Goal: Task Accomplishment & Management: Manage account settings

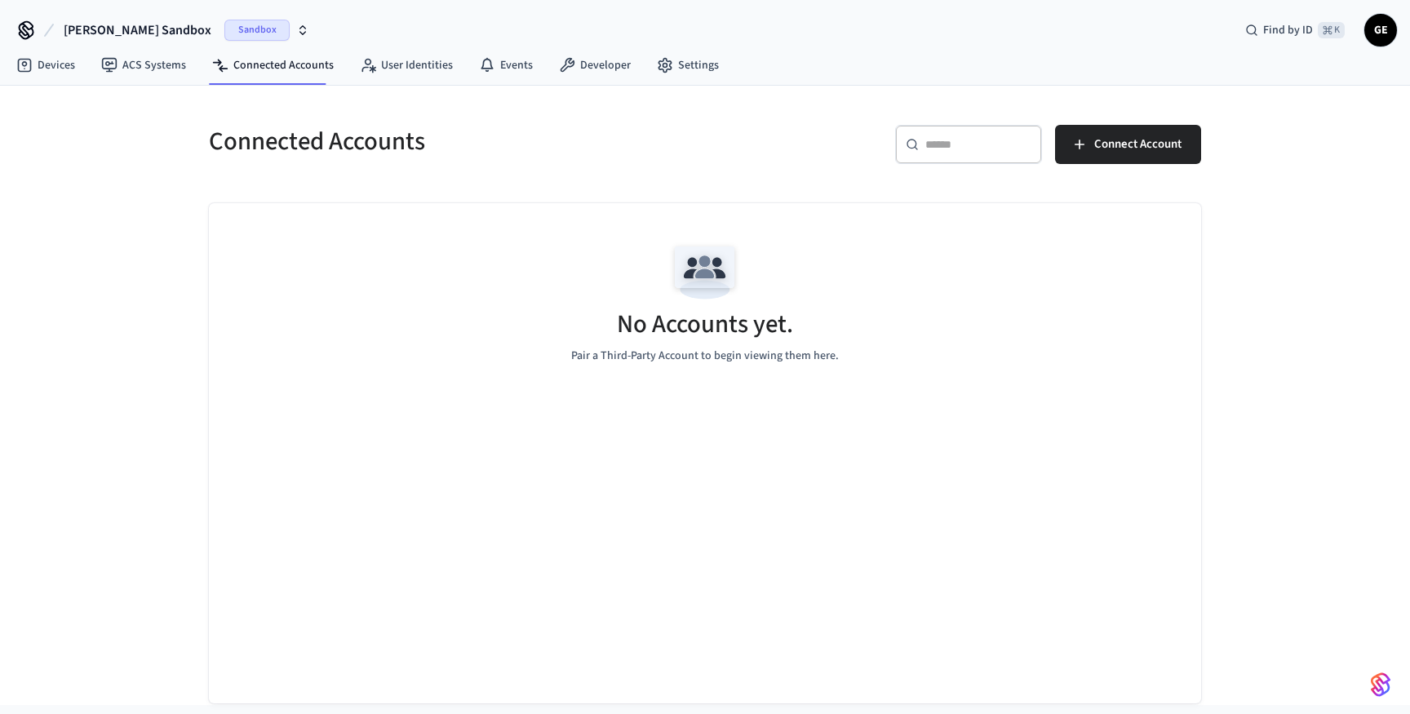
click at [224, 30] on span "Sandbox" at bounding box center [256, 30] width 65 height 21
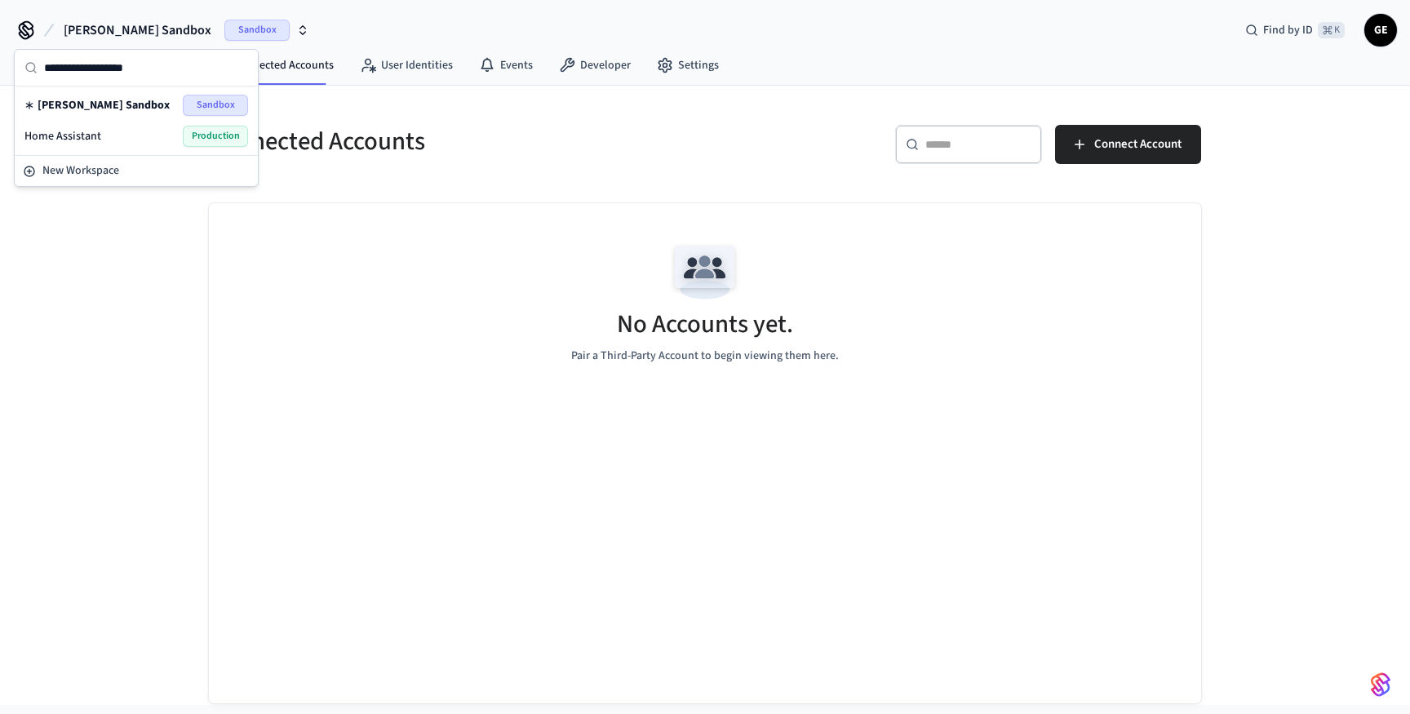
click at [224, 28] on span "Sandbox" at bounding box center [256, 30] width 65 height 21
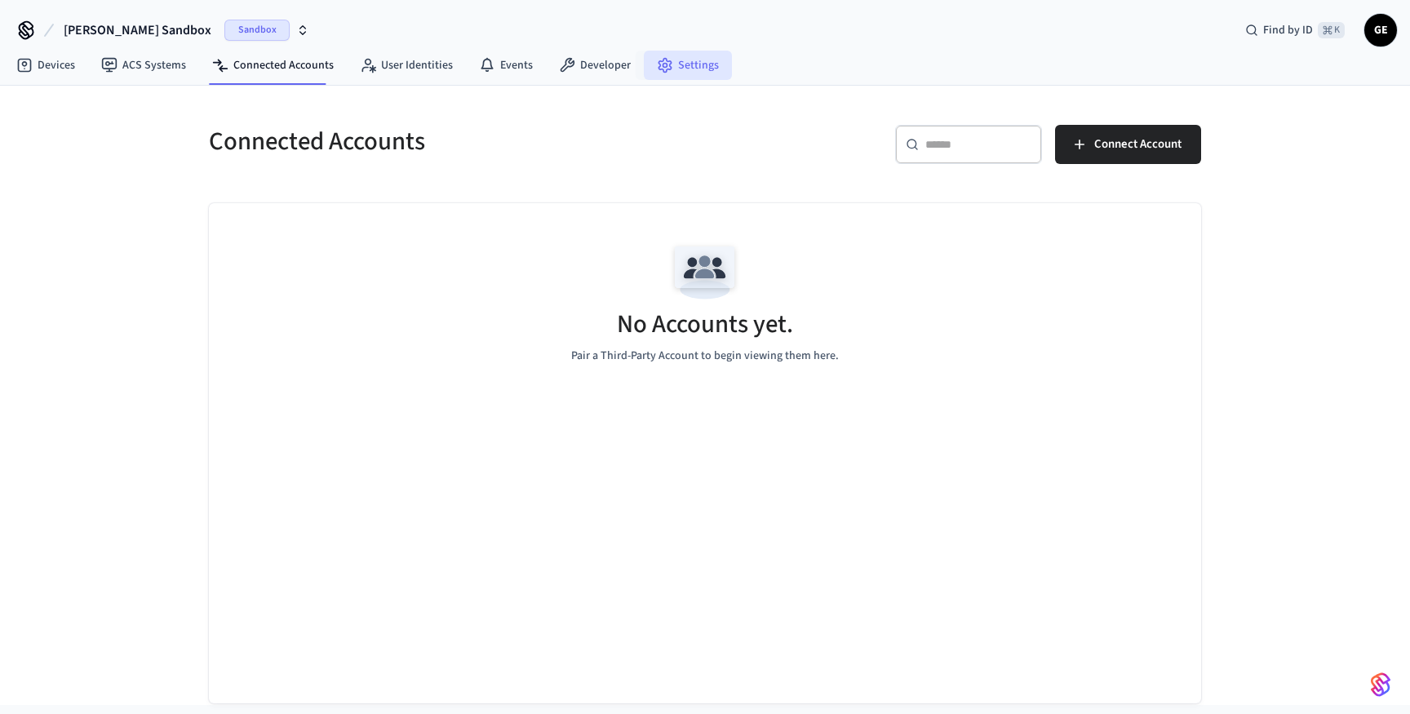
click at [659, 67] on icon at bounding box center [665, 66] width 12 height 14
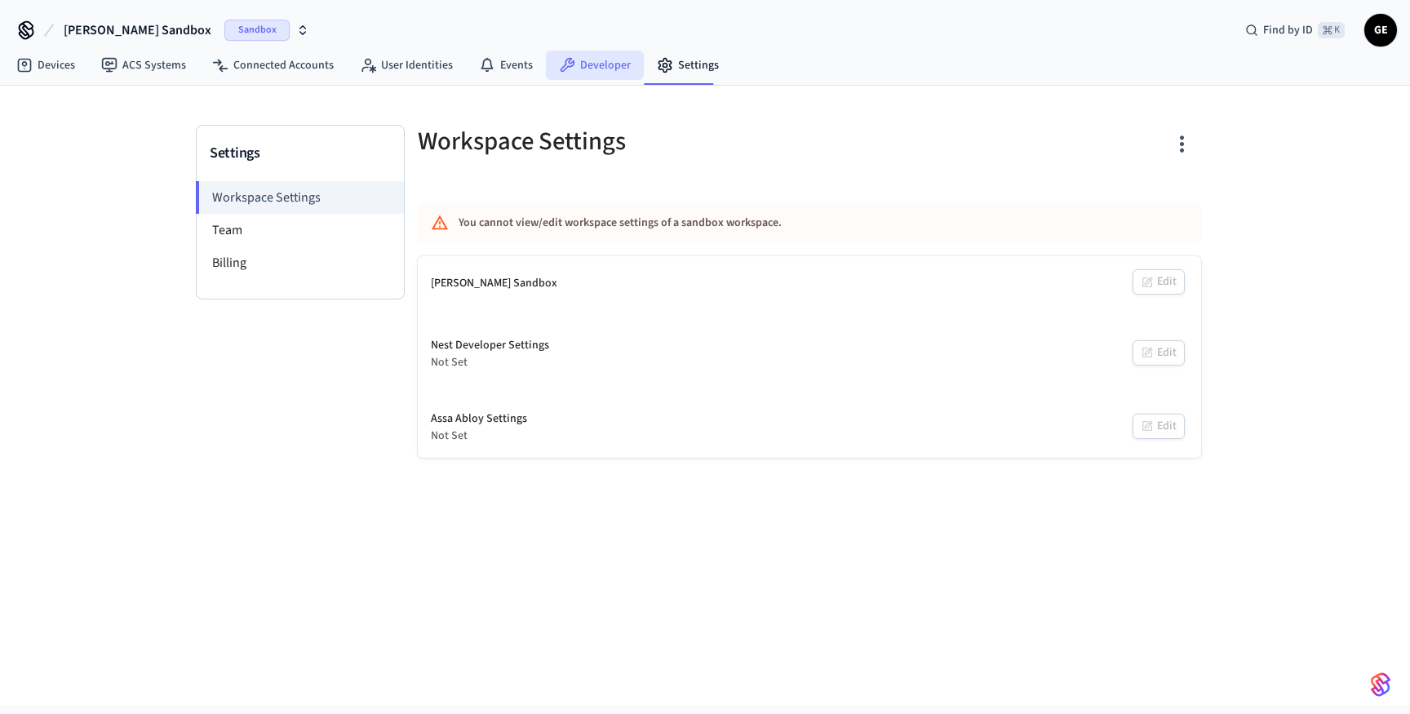
click at [587, 53] on link "Developer" at bounding box center [595, 65] width 98 height 29
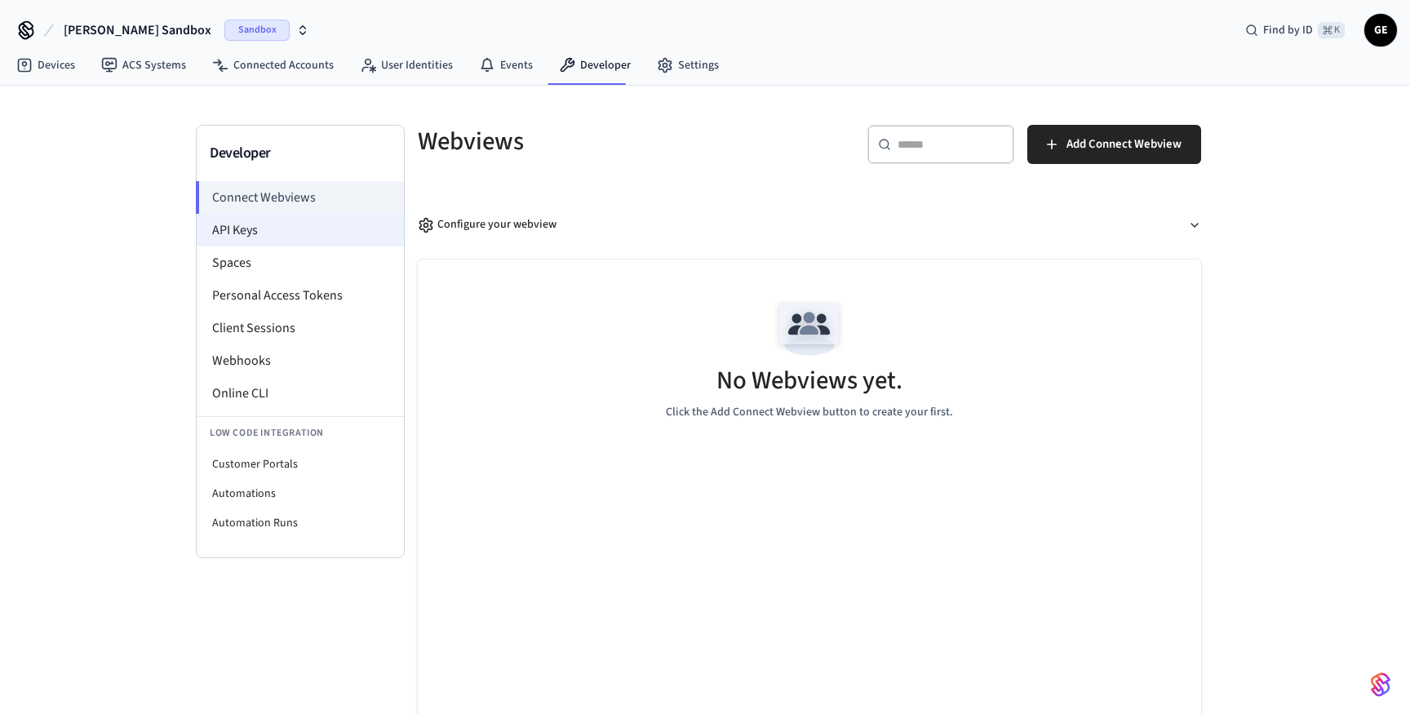
click at [325, 234] on li "API Keys" at bounding box center [300, 230] width 207 height 33
click at [303, 229] on li "API Keys" at bounding box center [300, 230] width 207 height 33
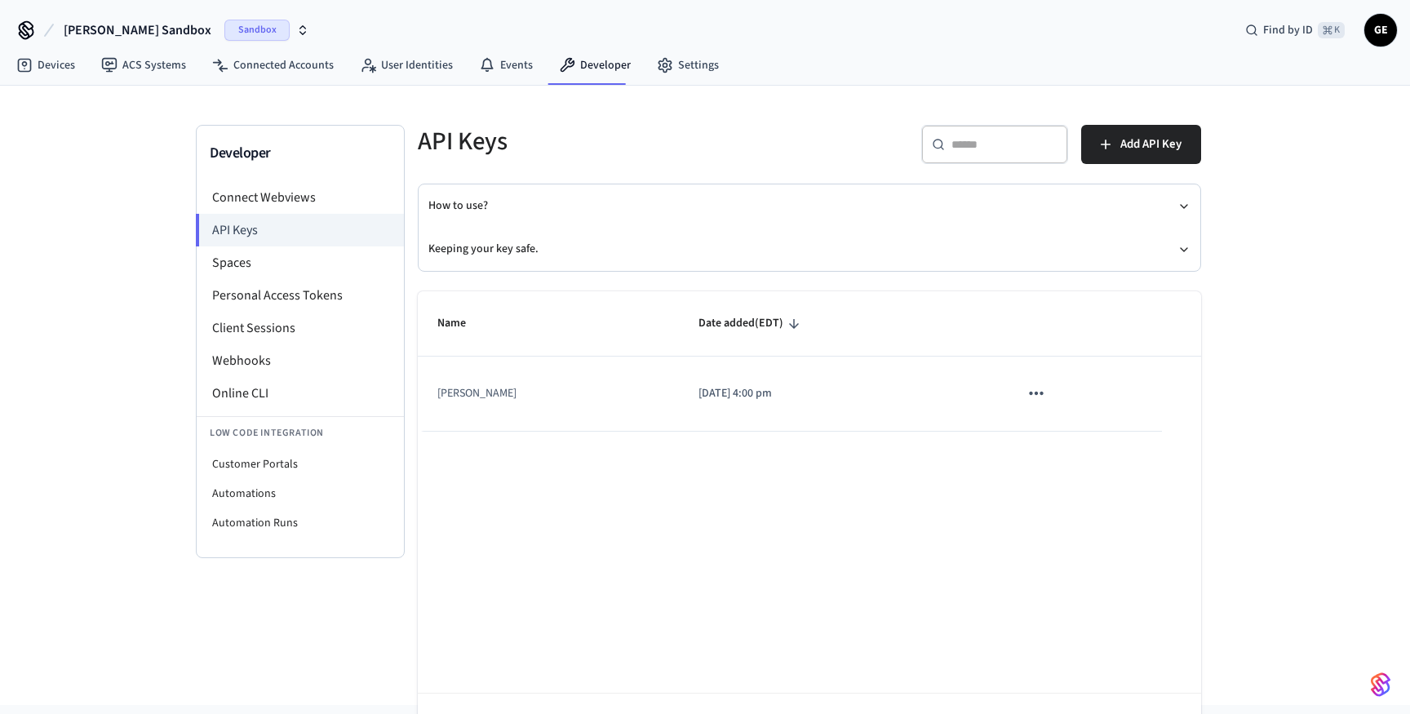
click at [1029, 392] on icon "sticky table" at bounding box center [1036, 393] width 21 height 21
click at [1065, 509] on li "Delete" at bounding box center [1057, 502] width 78 height 51
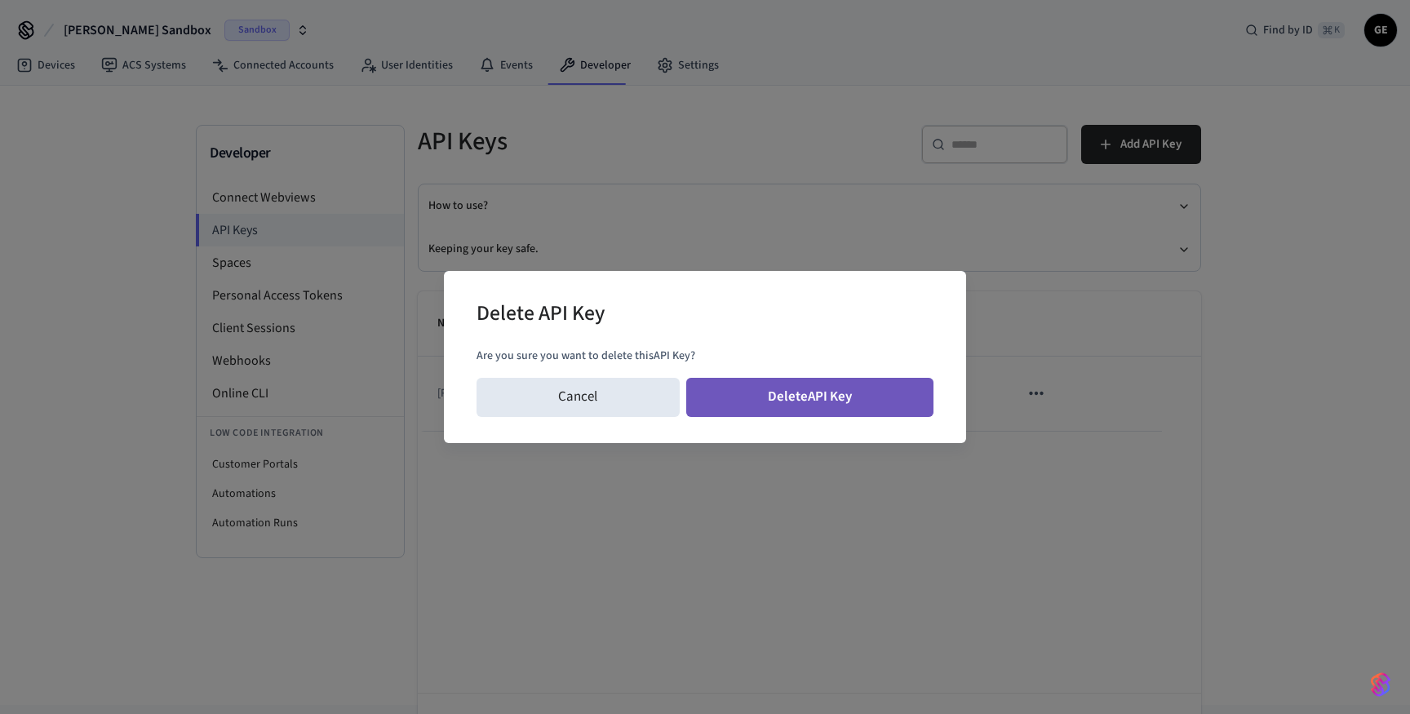
click at [873, 390] on button "Delete API Key" at bounding box center [810, 397] width 248 height 39
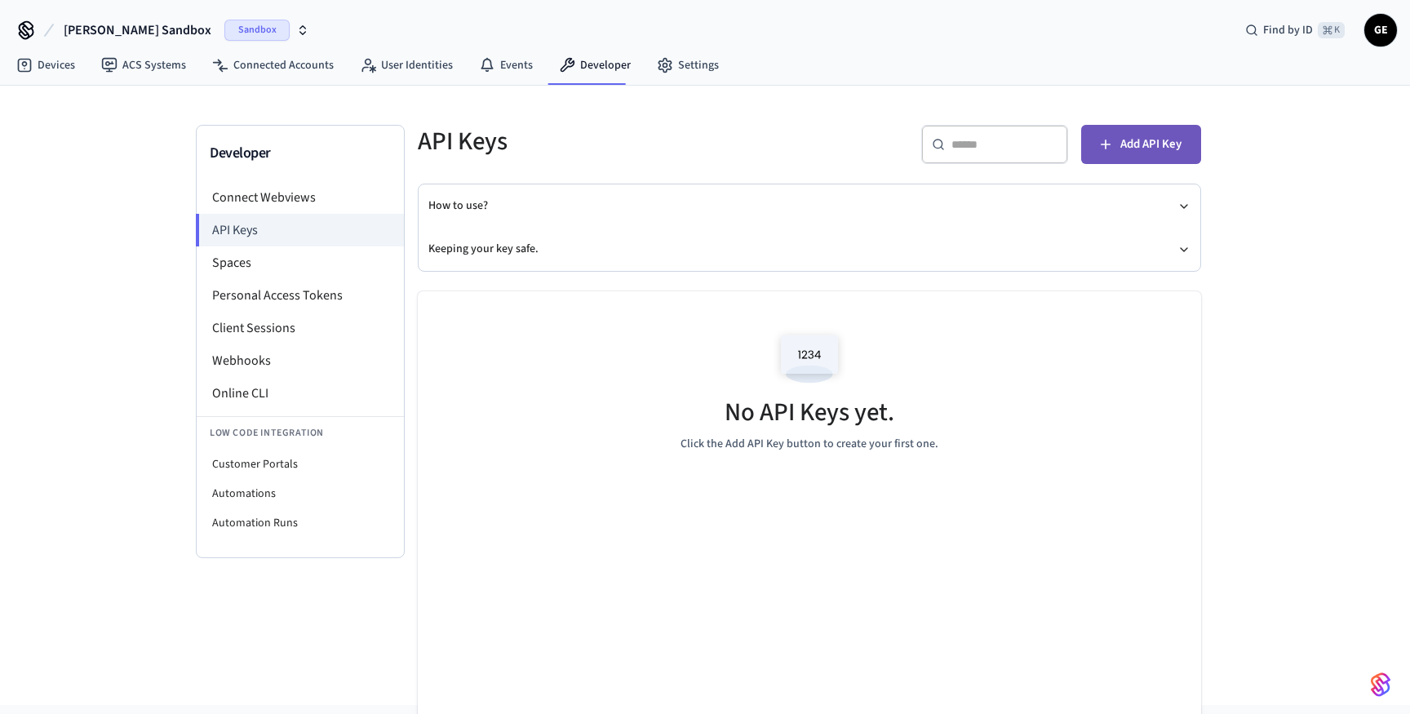
click at [1140, 141] on span "Add API Key" at bounding box center [1151, 144] width 61 height 21
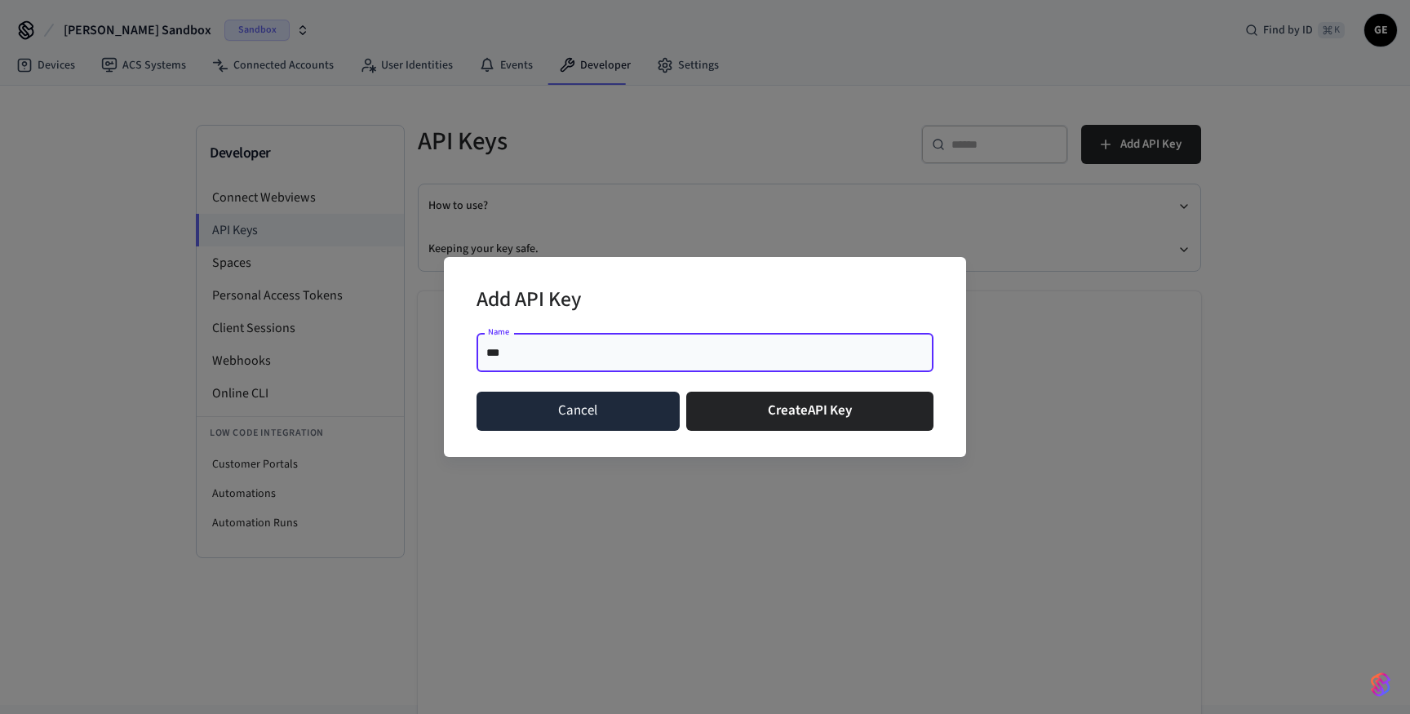
type input "****"
click button "Create API Key" at bounding box center [810, 411] width 248 height 39
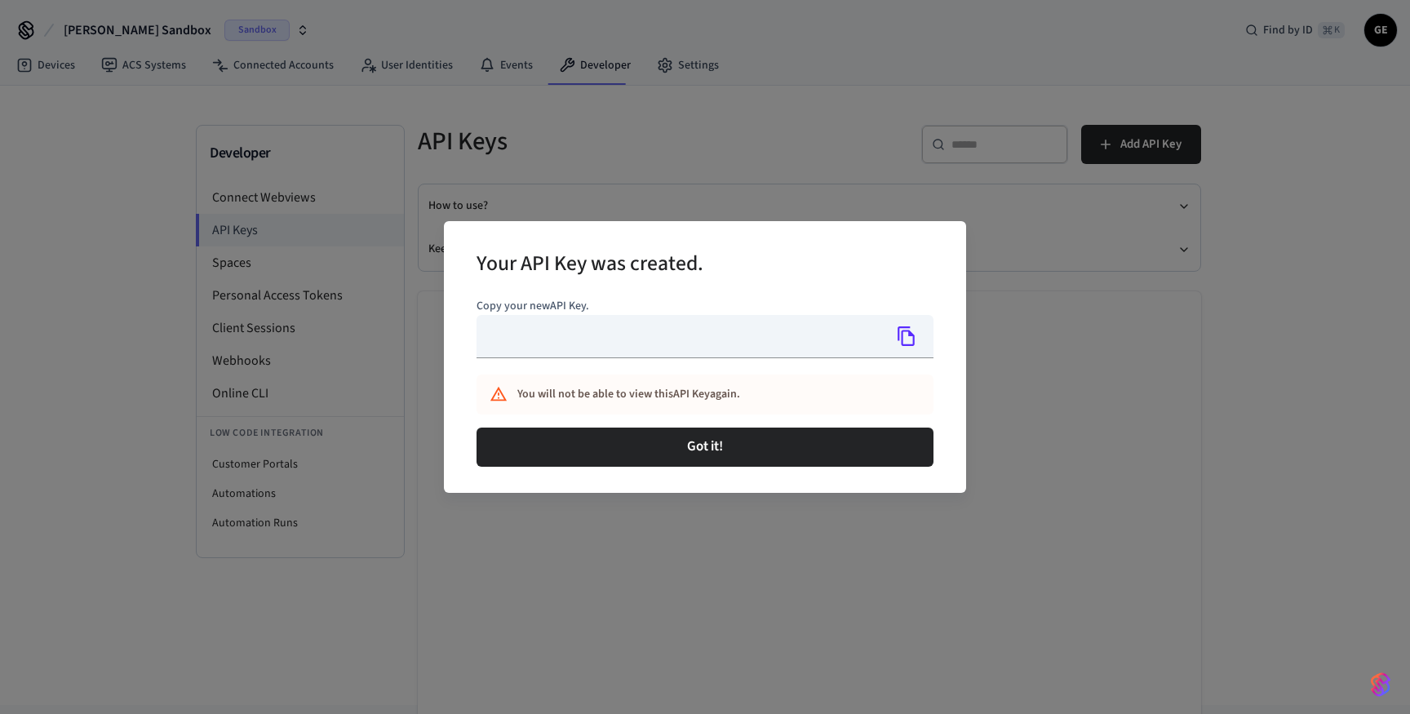
type input "**********"
click at [909, 334] on icon "Copy" at bounding box center [906, 337] width 17 height 20
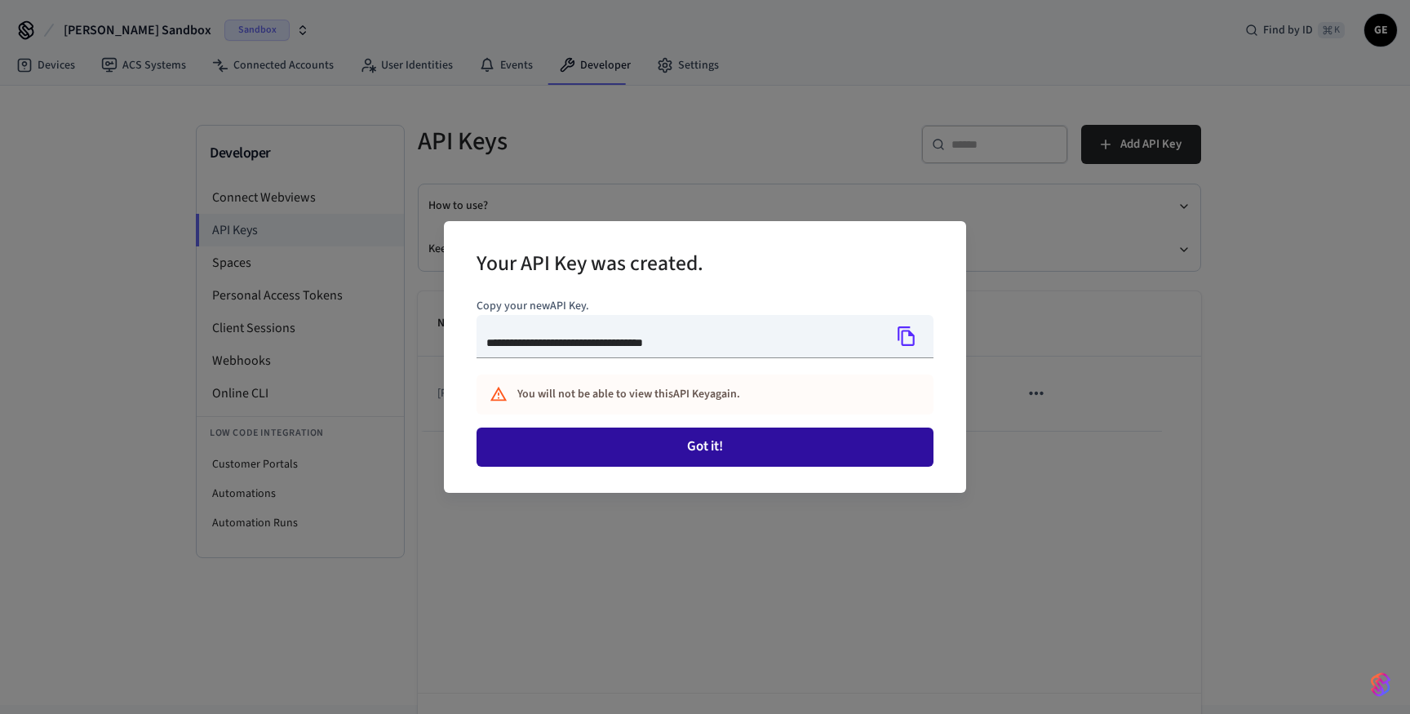
click at [771, 454] on button "Got it!" at bounding box center [705, 447] width 457 height 39
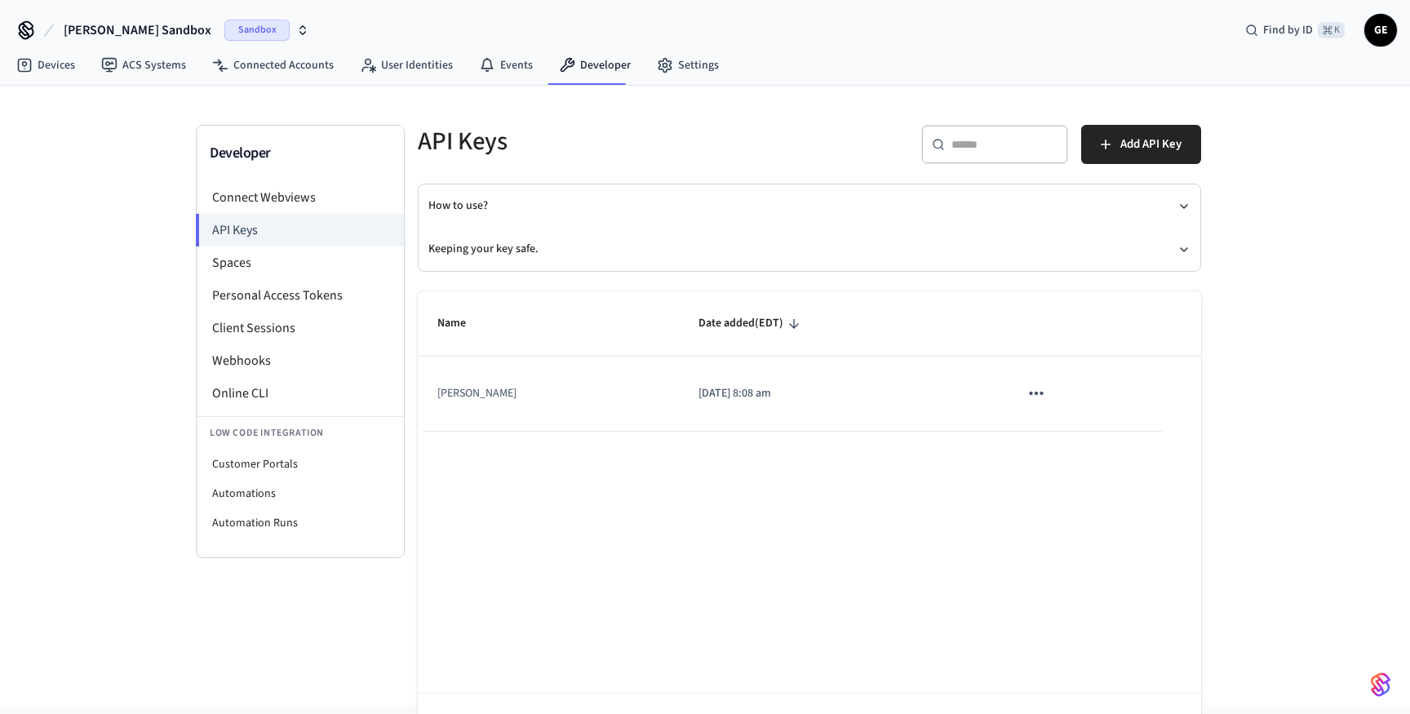
click at [1069, 392] on td "sticky table" at bounding box center [1081, 394] width 162 height 74
click at [1027, 398] on icon "sticky table" at bounding box center [1036, 393] width 21 height 21
click at [1074, 492] on li "Delete" at bounding box center [1056, 502] width 78 height 51
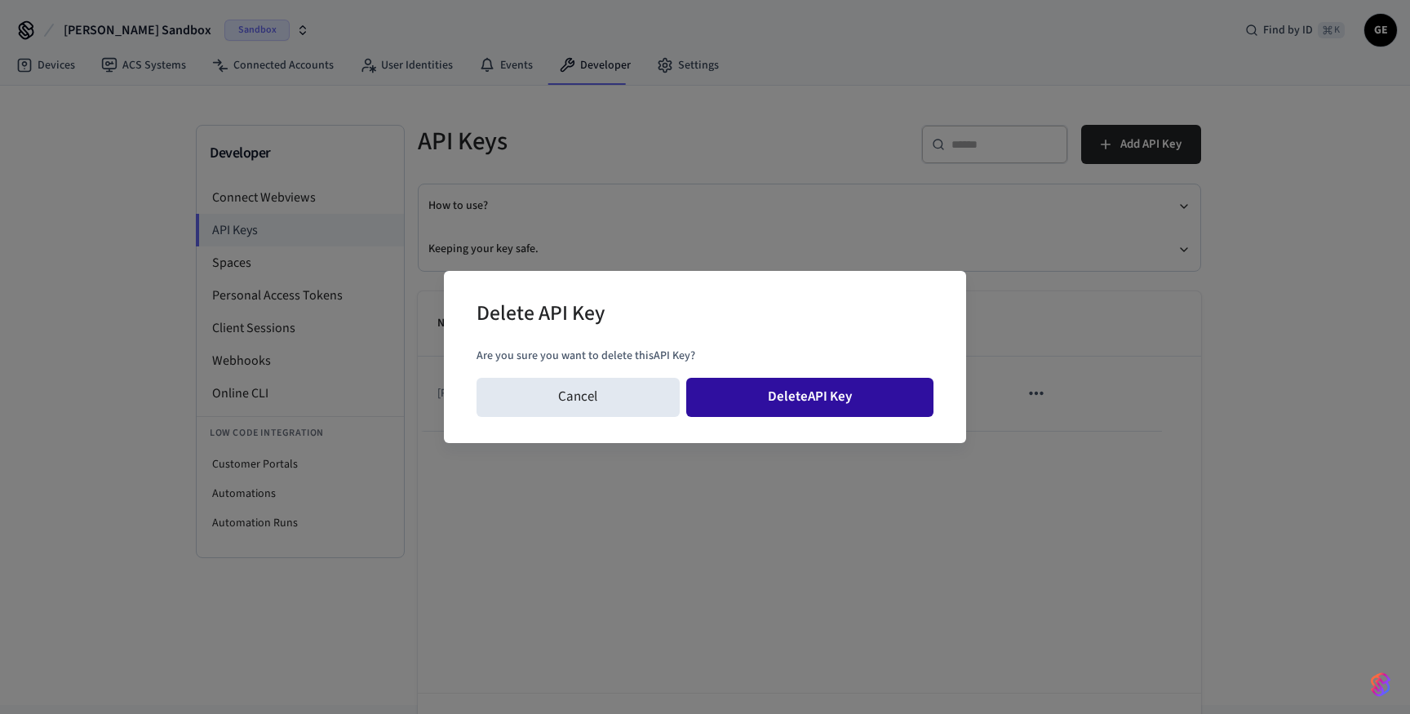
click at [851, 389] on button "Delete API Key" at bounding box center [810, 397] width 248 height 39
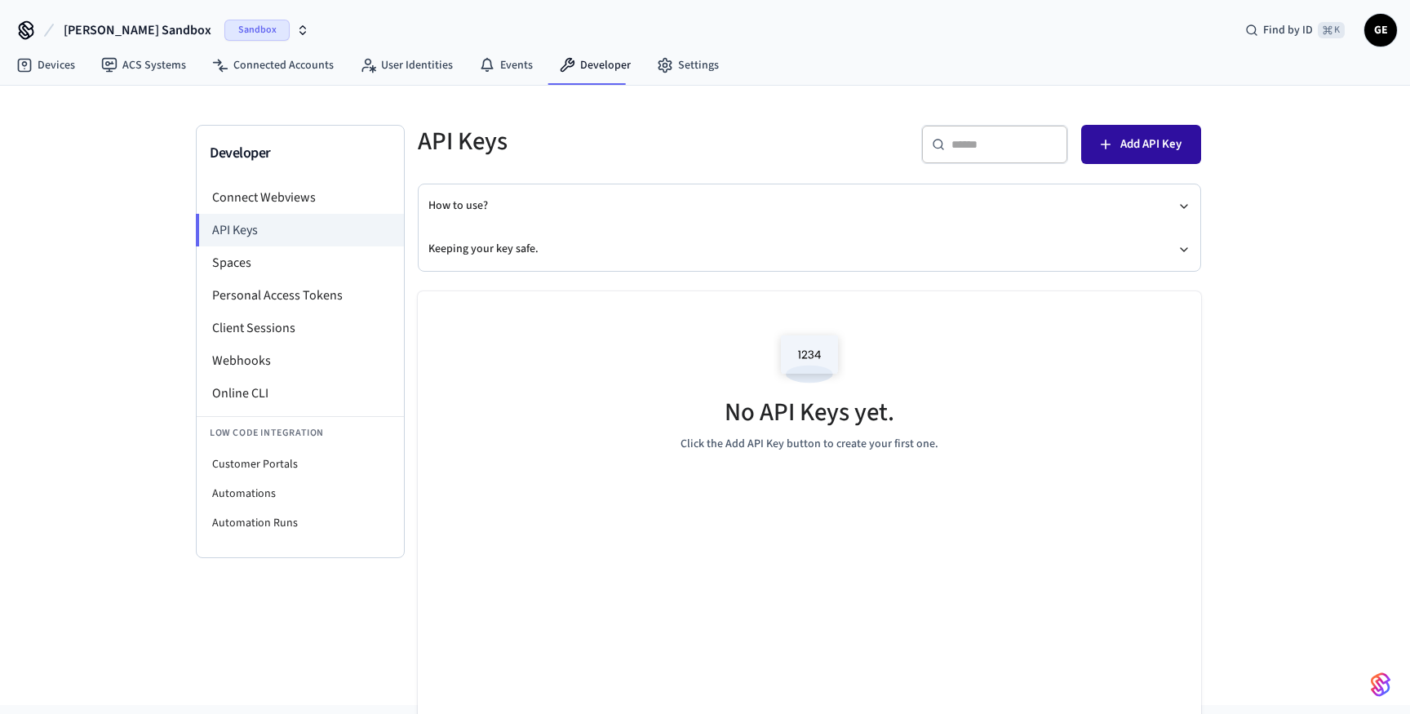
click at [1124, 129] on button "Add API Key" at bounding box center [1142, 144] width 120 height 39
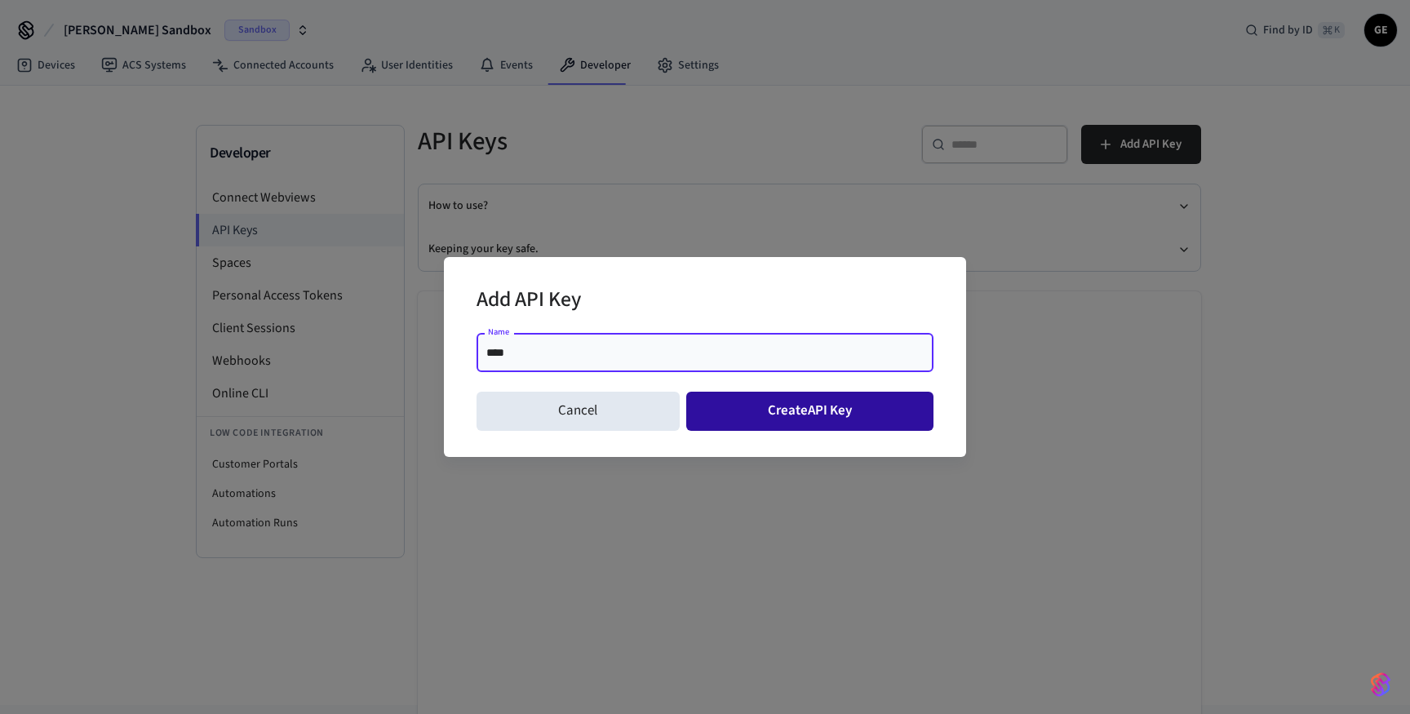
type input "****"
click at [781, 421] on button "Create API Key" at bounding box center [810, 411] width 248 height 39
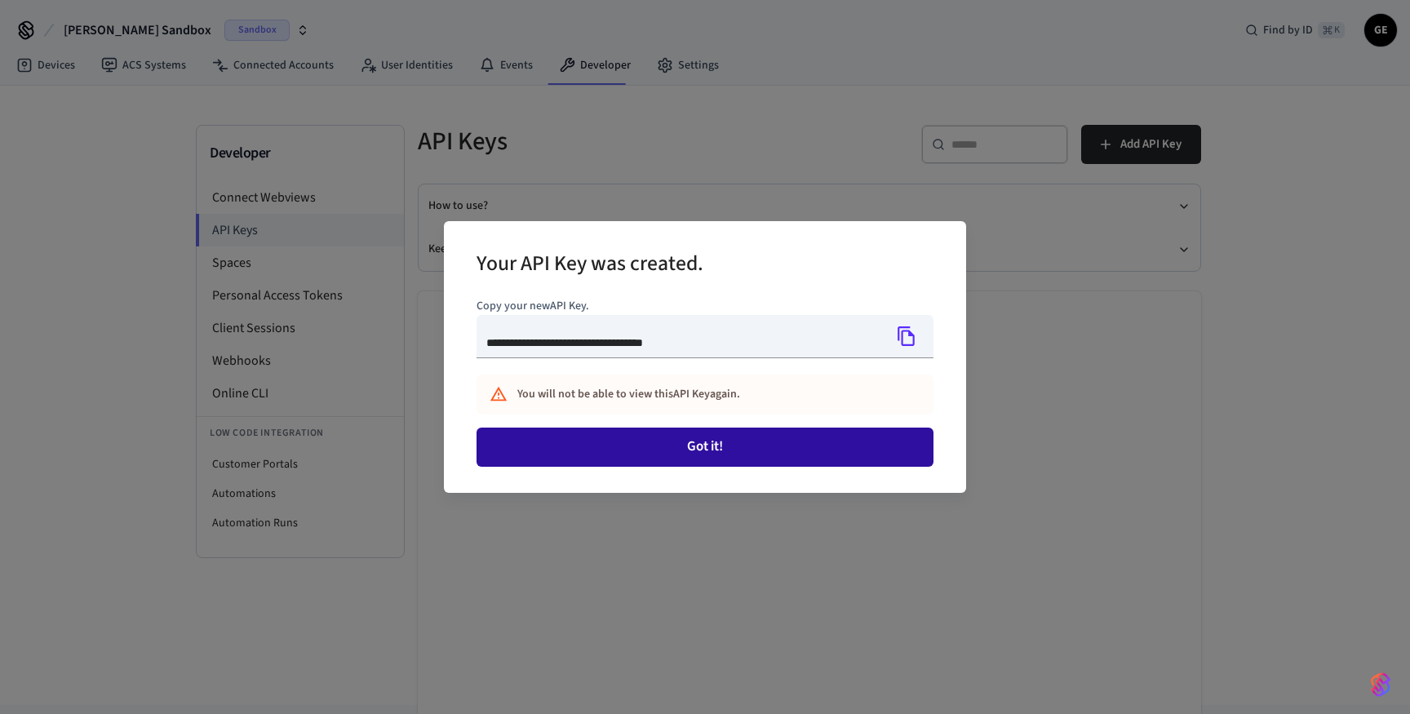
type input "**********"
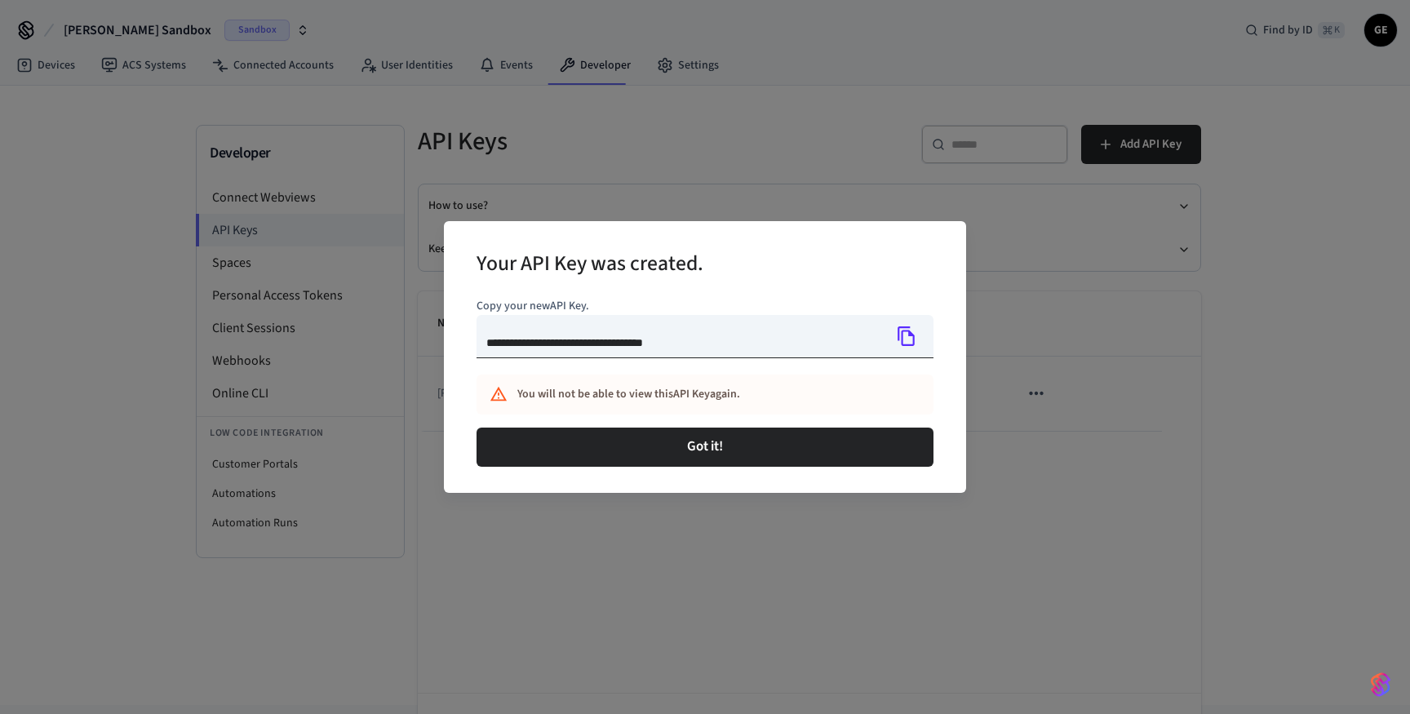
click at [888, 341] on div "**********" at bounding box center [705, 336] width 457 height 43
click at [908, 340] on icon "Copy" at bounding box center [906, 336] width 21 height 21
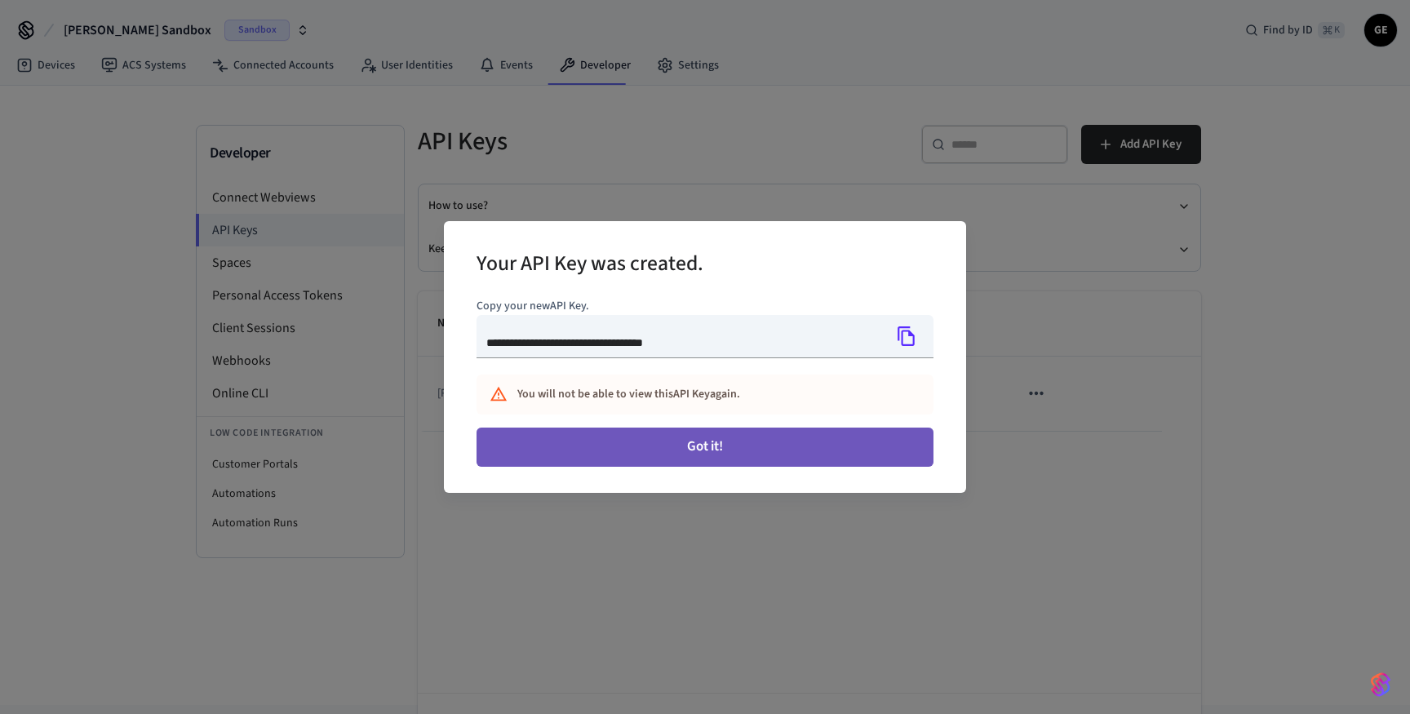
click at [588, 444] on button "Got it!" at bounding box center [705, 447] width 457 height 39
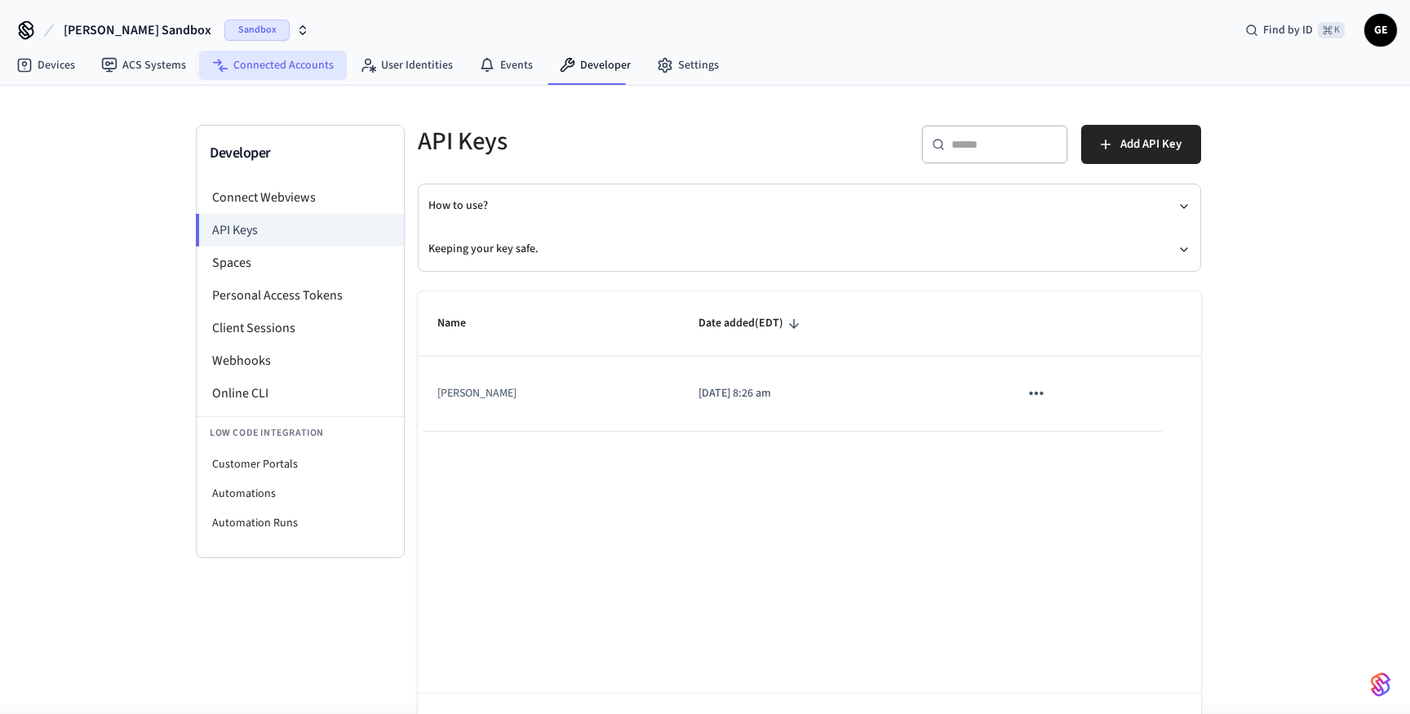
click at [282, 66] on link "Connected Accounts" at bounding box center [273, 65] width 148 height 29
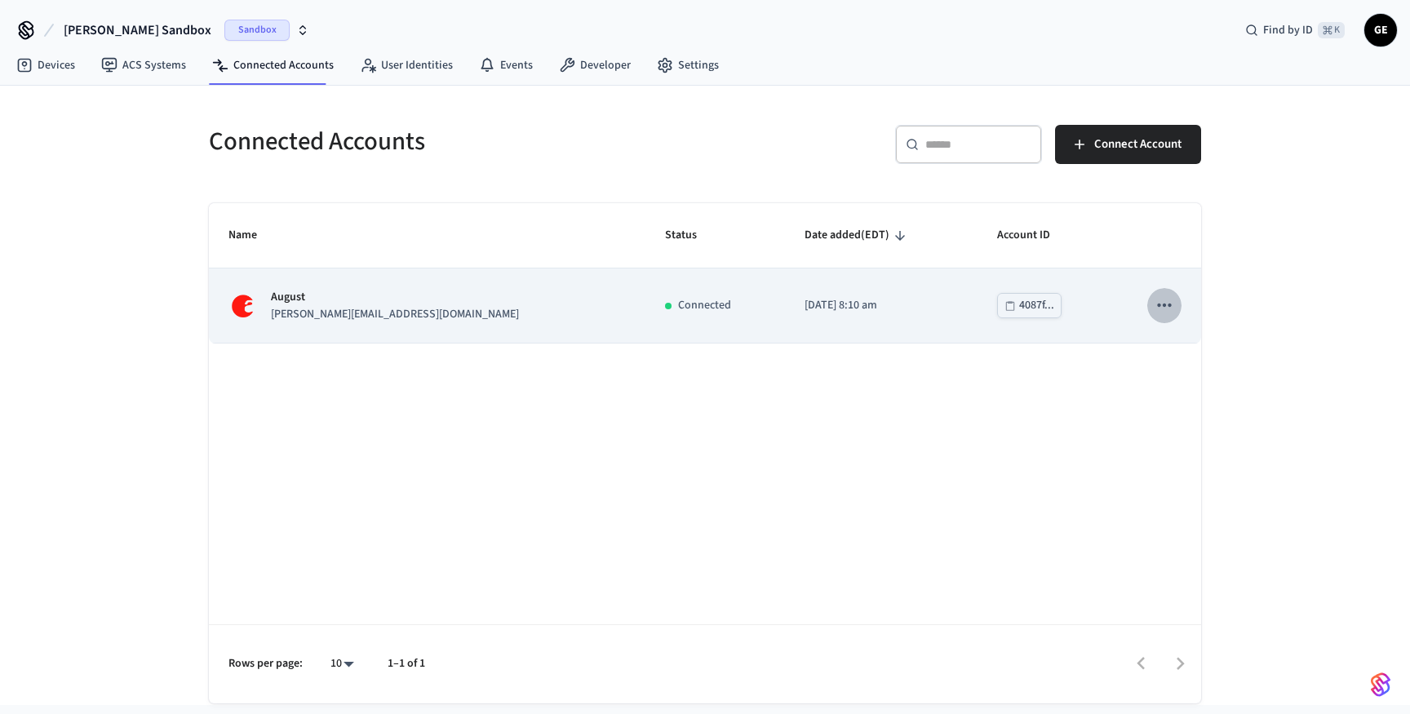
click at [1167, 309] on icon "sticky table" at bounding box center [1164, 305] width 21 height 21
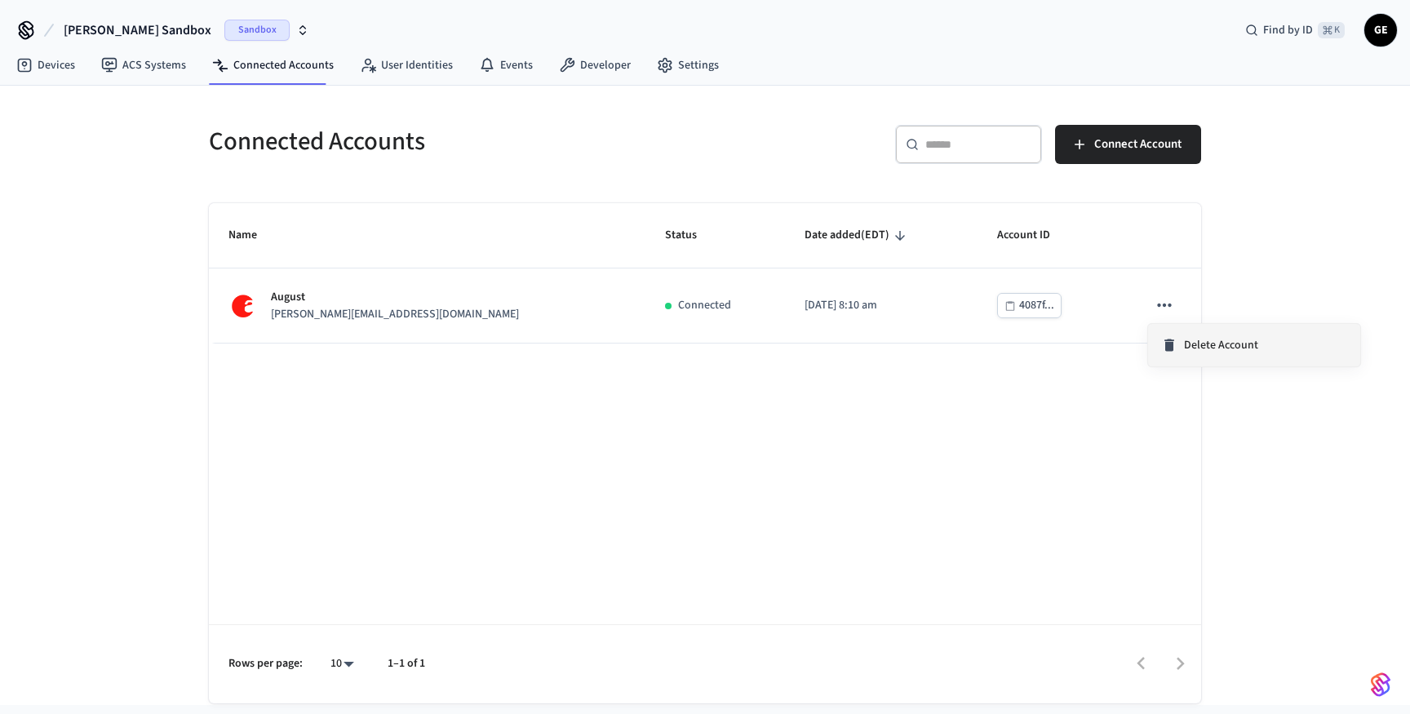
click at [1184, 346] on span "Delete Account" at bounding box center [1221, 345] width 74 height 16
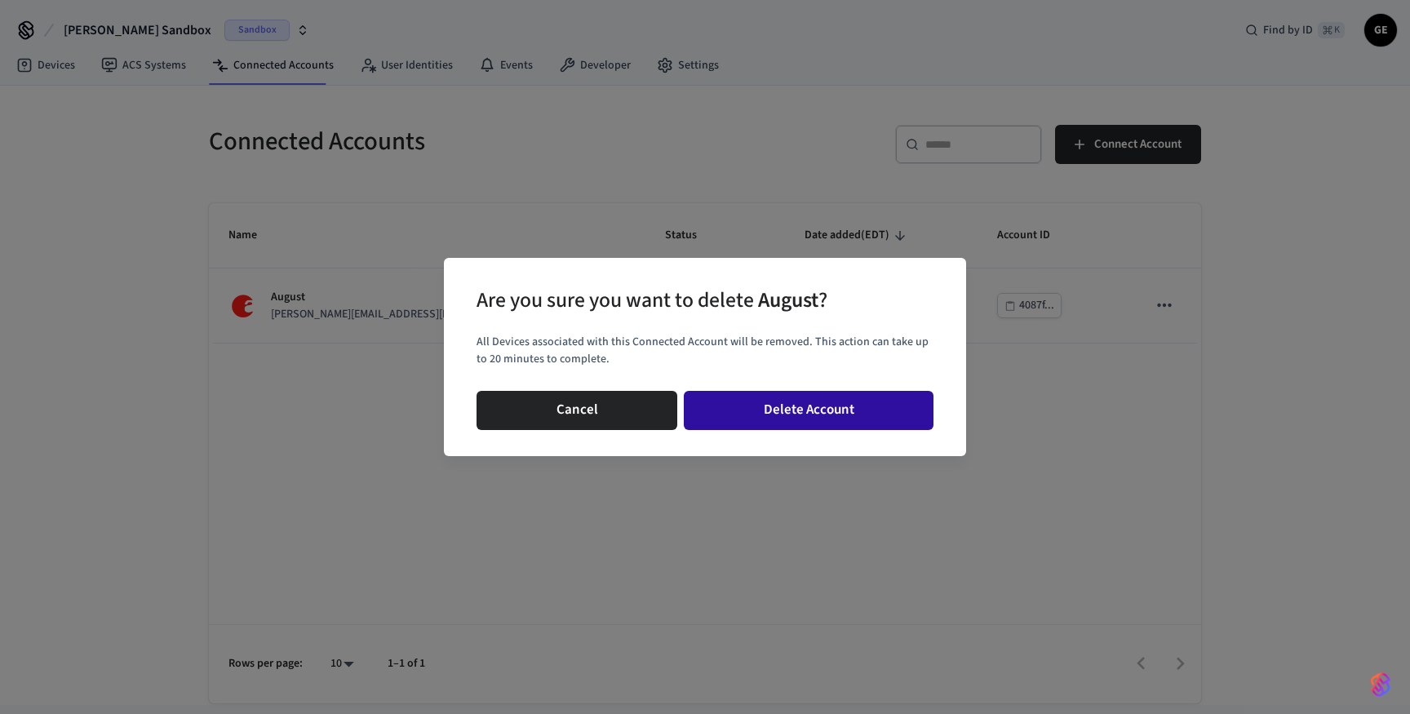
click at [823, 413] on button "Delete Account" at bounding box center [809, 410] width 250 height 39
